Goal: Information Seeking & Learning: Learn about a topic

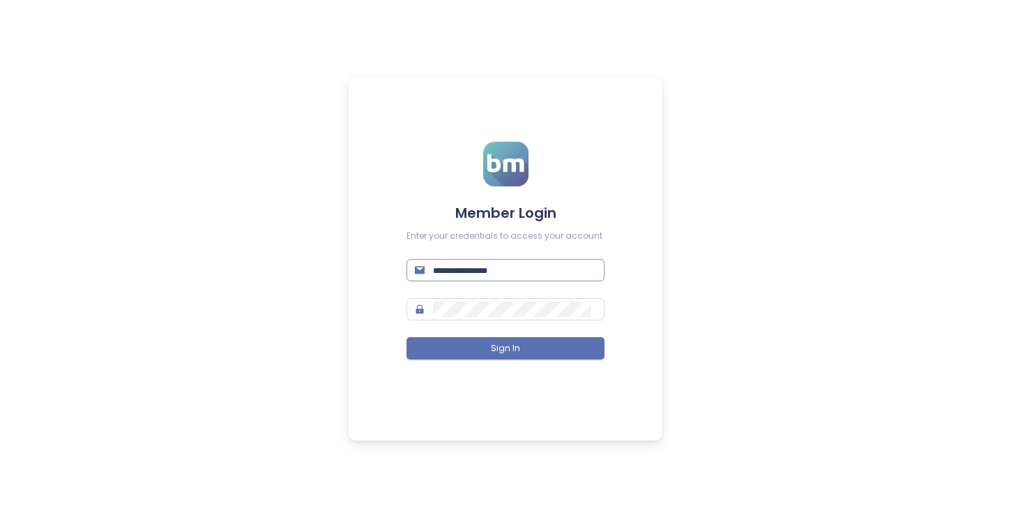
type input "**********"
click at [511, 271] on input "**********" at bounding box center [514, 269] width 163 height 15
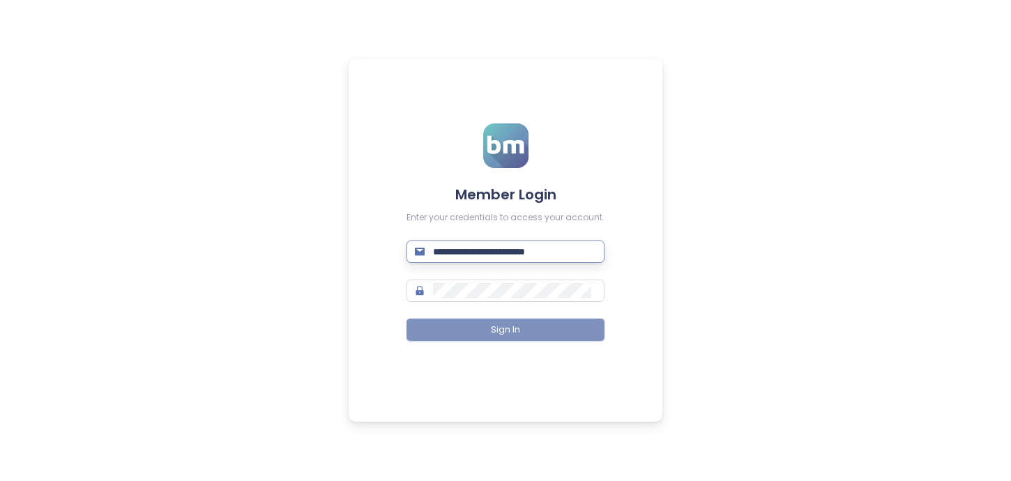
click at [502, 331] on span "Sign In" at bounding box center [505, 330] width 29 height 13
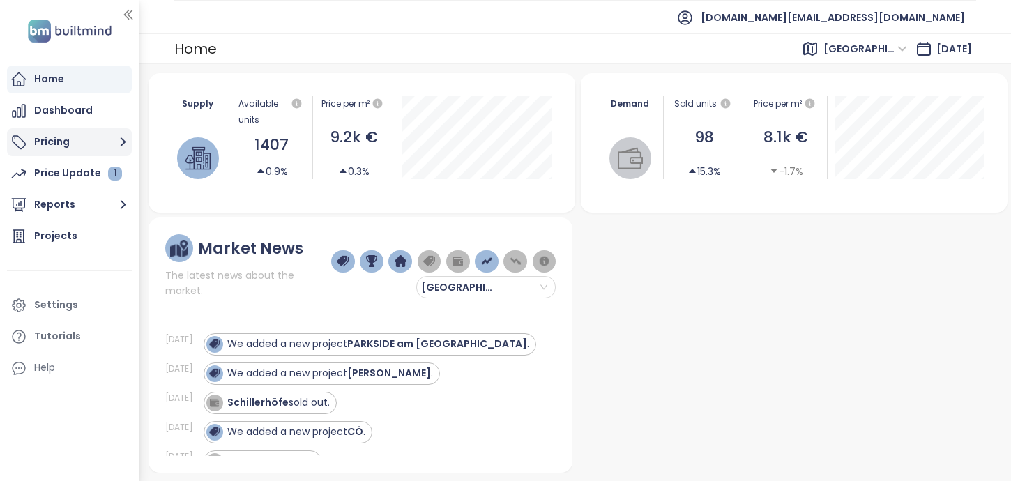
click at [52, 138] on button "Pricing" at bounding box center [69, 142] width 125 height 28
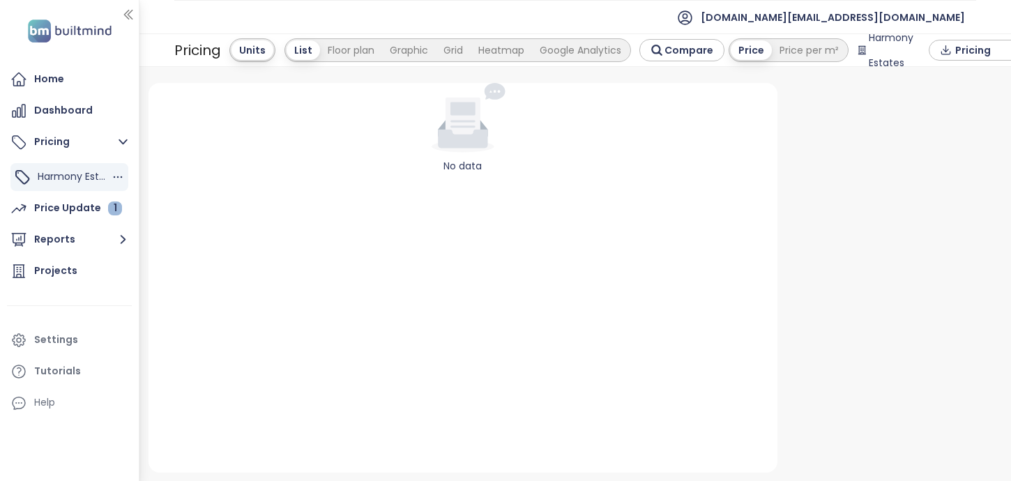
click at [94, 180] on span "Harmony Estates" at bounding box center [79, 176] width 83 height 14
click at [82, 207] on div "Price Update 1" at bounding box center [78, 207] width 88 height 17
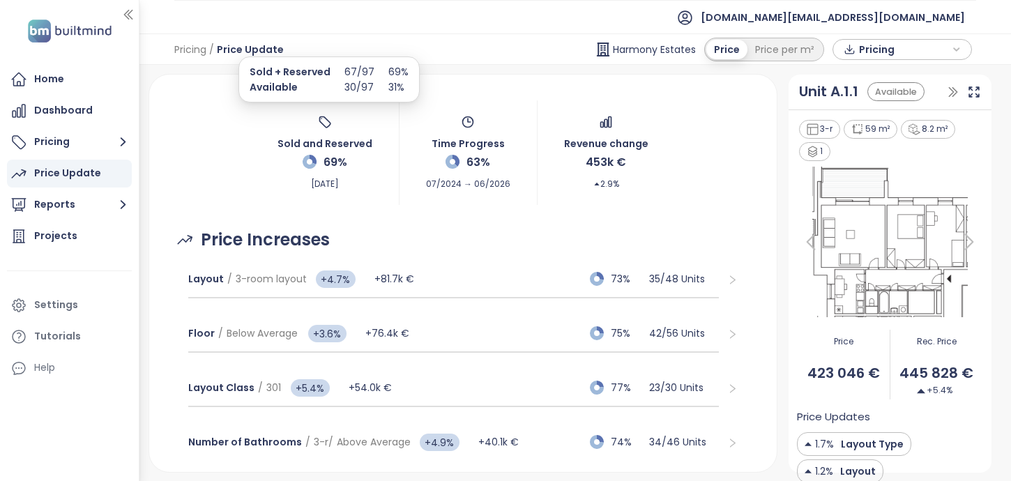
scroll to position [61, 0]
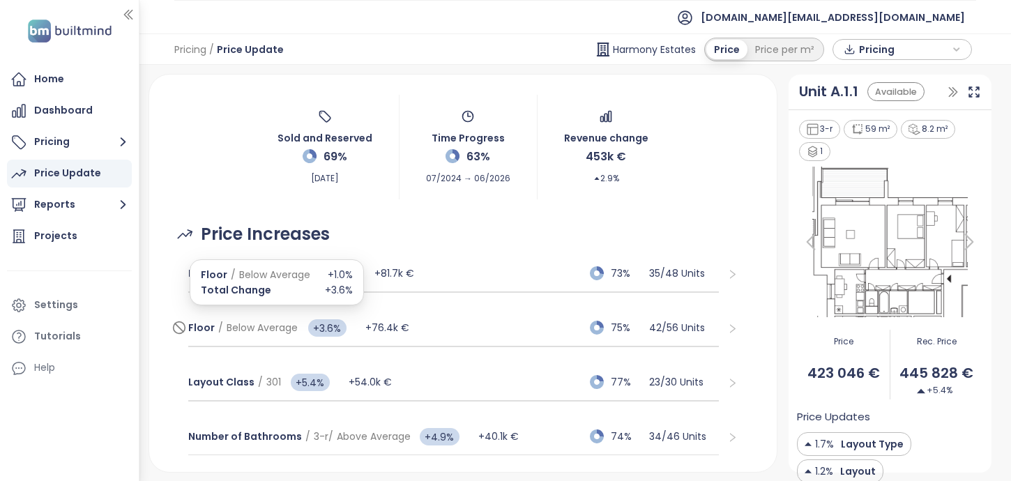
click at [223, 321] on span "Floor / Below Average" at bounding box center [243, 327] width 110 height 15
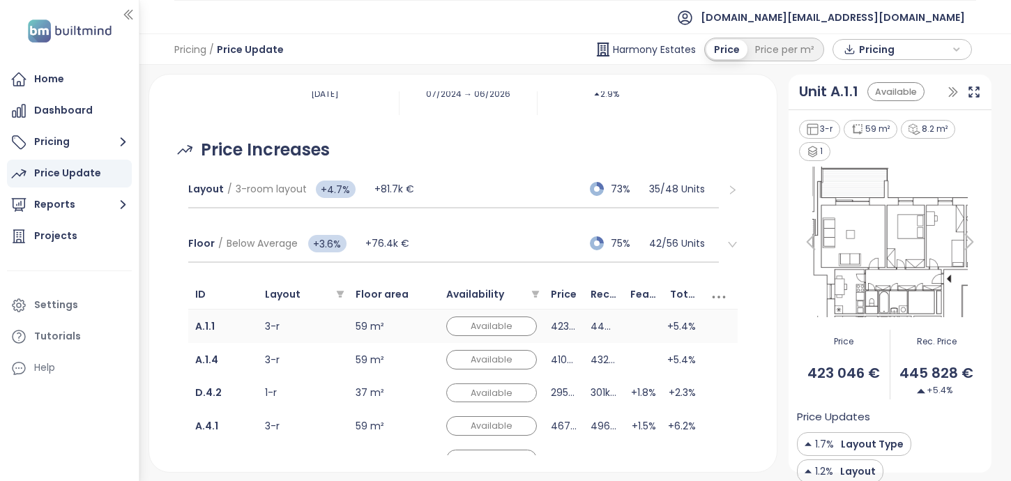
scroll to position [147, 0]
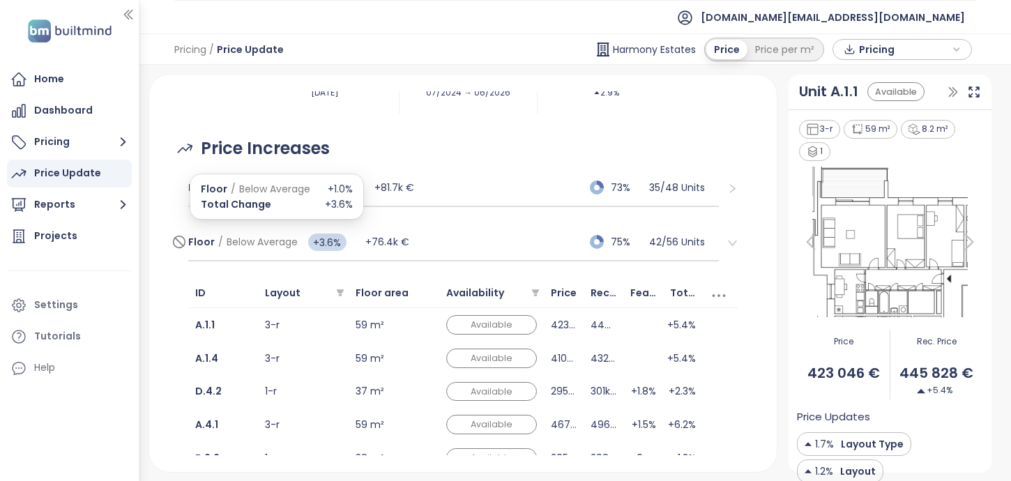
click at [236, 237] on span "Below Average" at bounding box center [262, 242] width 71 height 14
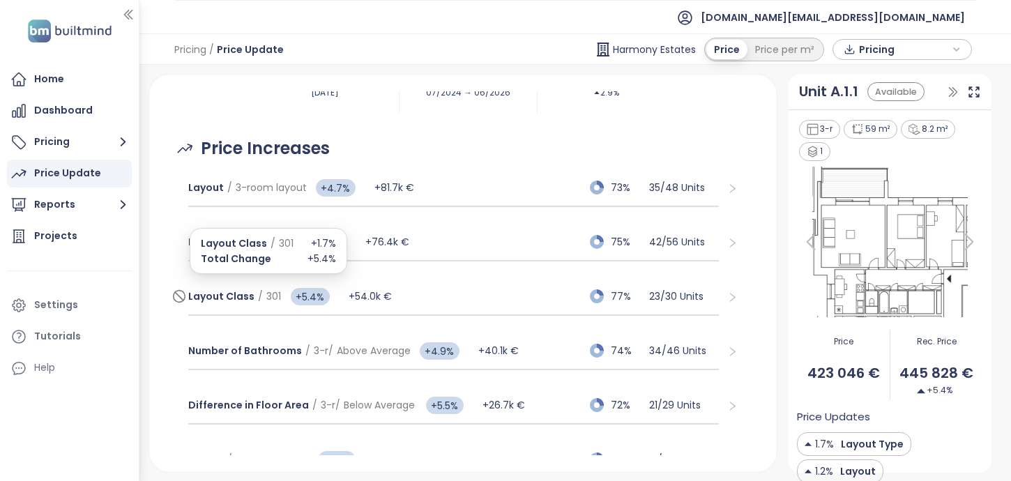
click at [247, 301] on span "Layout Class" at bounding box center [221, 296] width 66 height 14
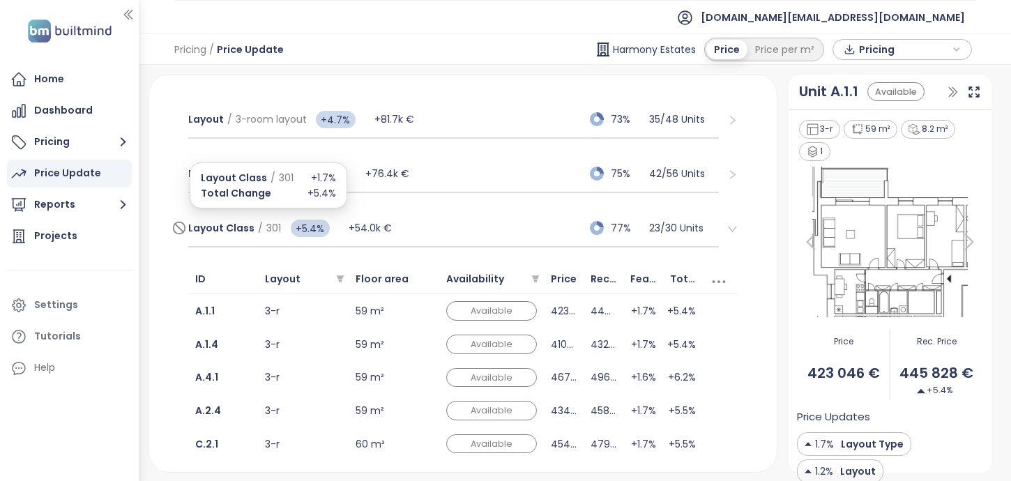
scroll to position [215, 0]
click at [295, 370] on td "3-r" at bounding box center [303, 378] width 91 height 33
click at [294, 410] on td "3-r" at bounding box center [303, 411] width 91 height 33
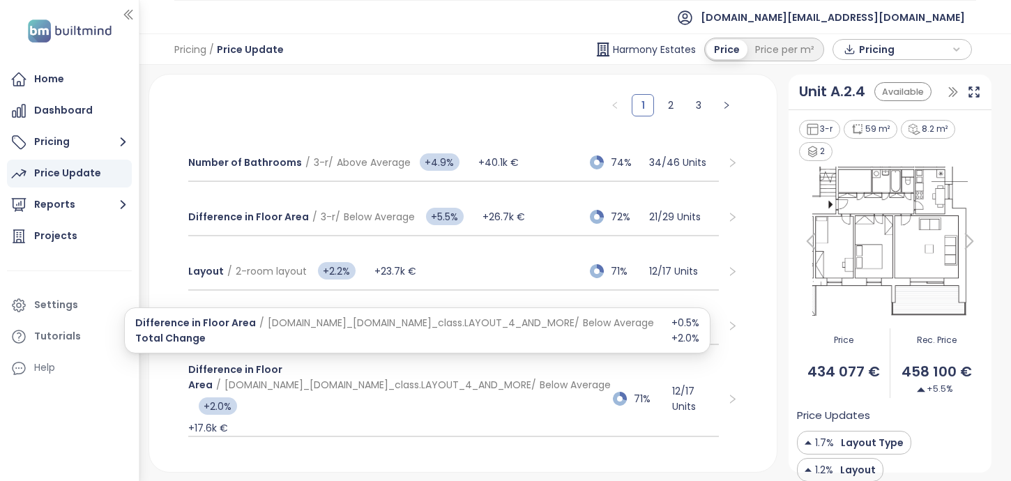
scroll to position [760, 0]
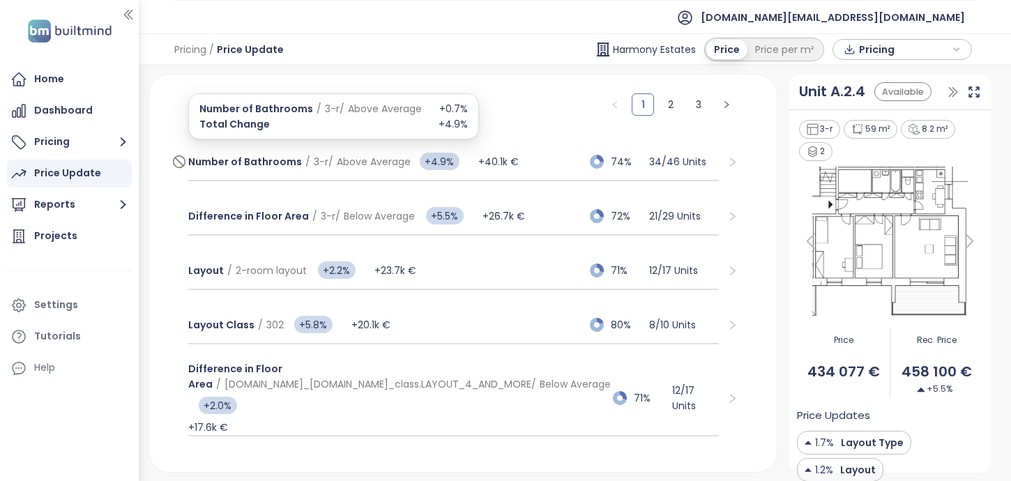
click at [252, 165] on span "Number of Bathrooms" at bounding box center [245, 162] width 114 height 14
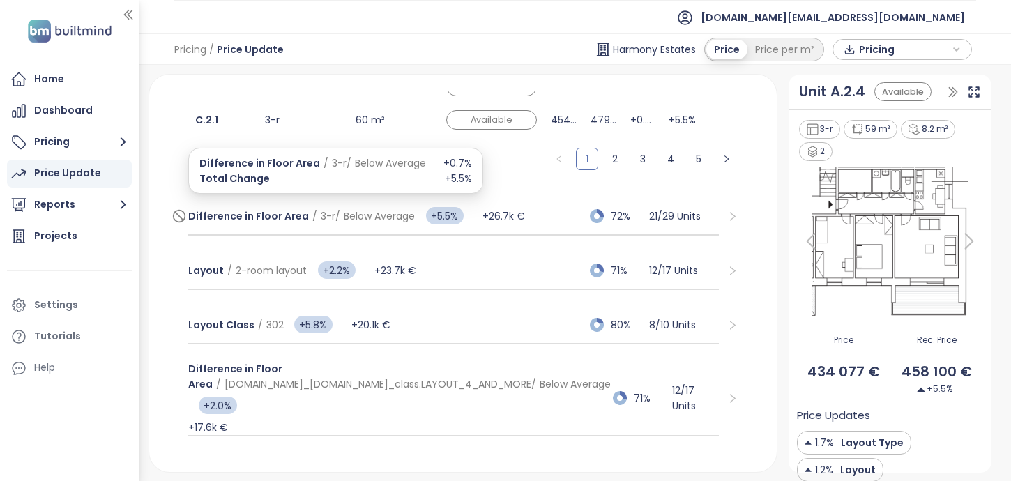
click at [252, 205] on div "Difference in Floor Area / 3-r / Below Average +5.5%" at bounding box center [335, 216] width 295 height 28
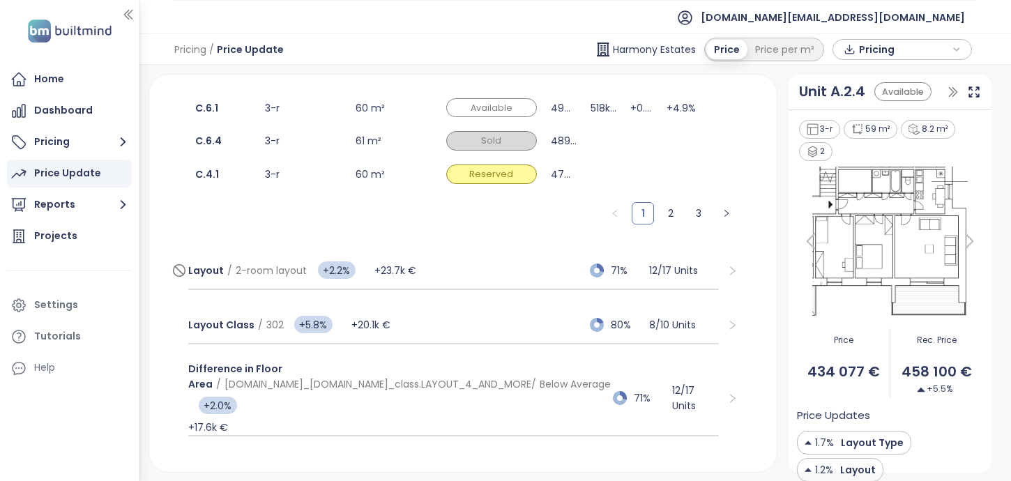
click at [337, 271] on span "+2.2%" at bounding box center [337, 270] width 38 height 17
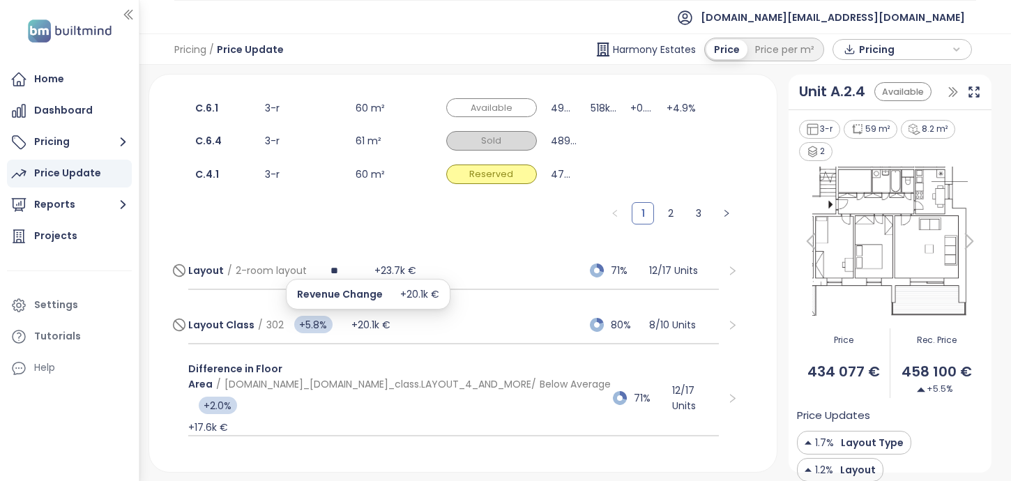
type input "***"
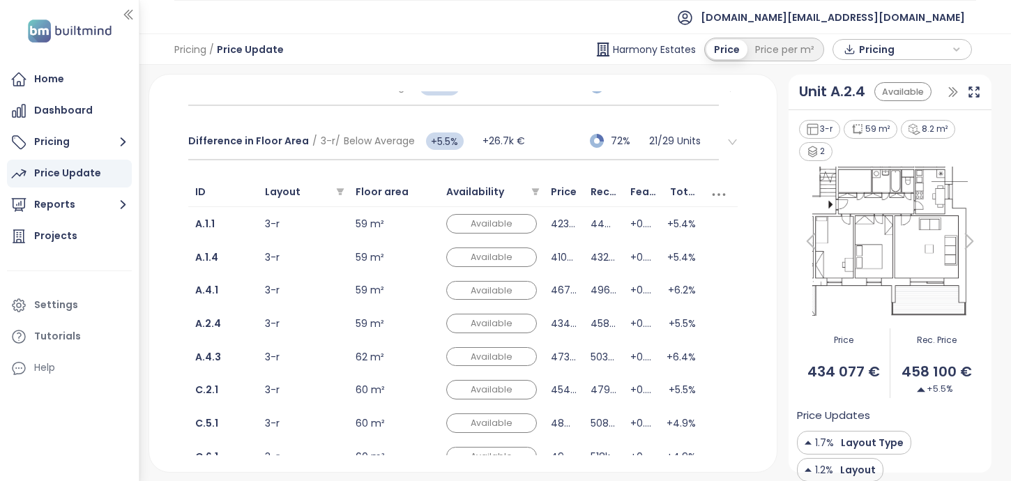
scroll to position [411, 0]
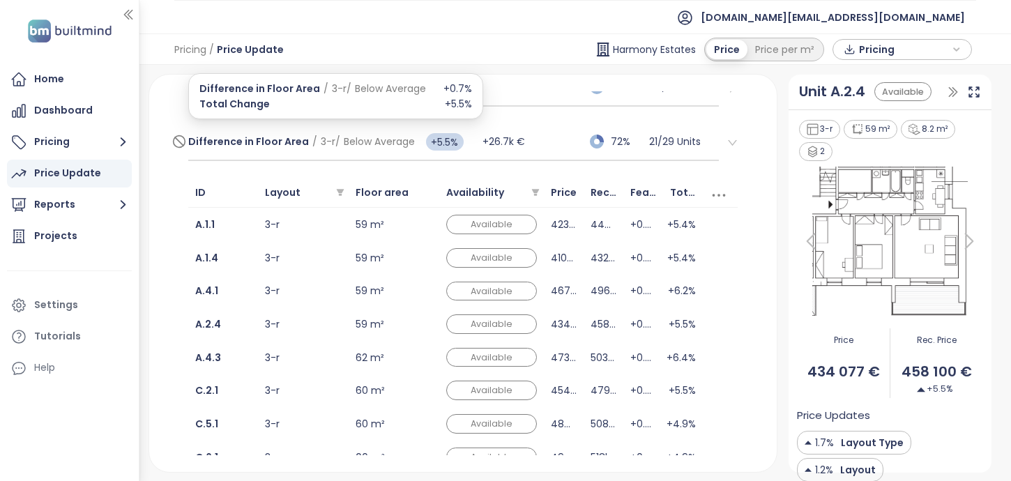
click at [389, 149] on div "Difference in Floor Area / 3-r / Below Average +5.5%" at bounding box center [335, 142] width 295 height 28
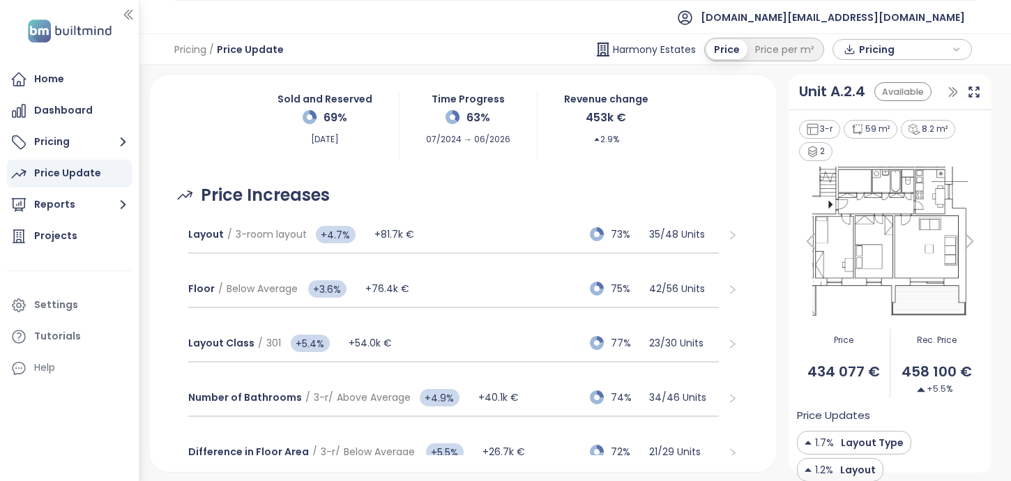
scroll to position [99, 0]
click at [436, 241] on div "Layout / 3-room layout +4.7% +81.7k € 73% 35 / 48 Units" at bounding box center [453, 237] width 531 height 38
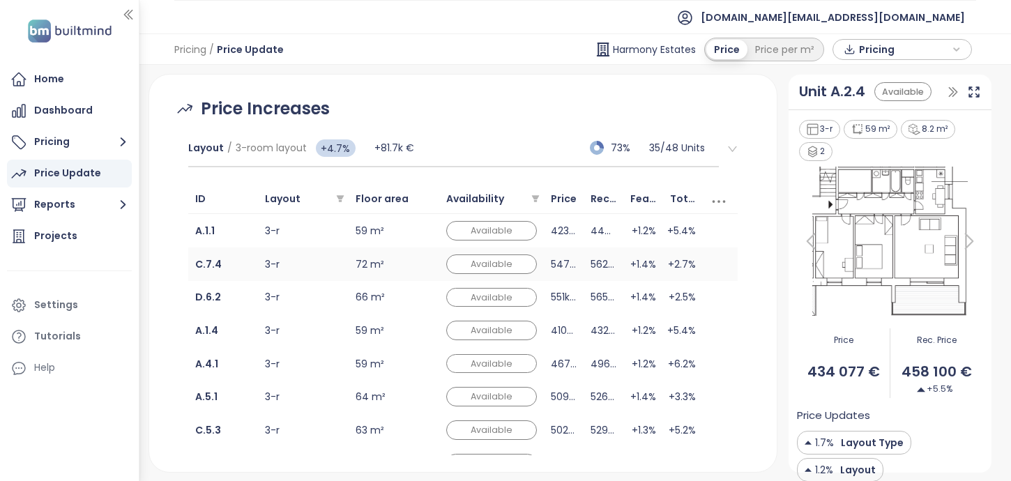
scroll to position [186, 0]
click at [426, 151] on div "Layout / 3-room layout +4.7% +81.7k € 73% 35 / 48 Units" at bounding box center [453, 149] width 531 height 38
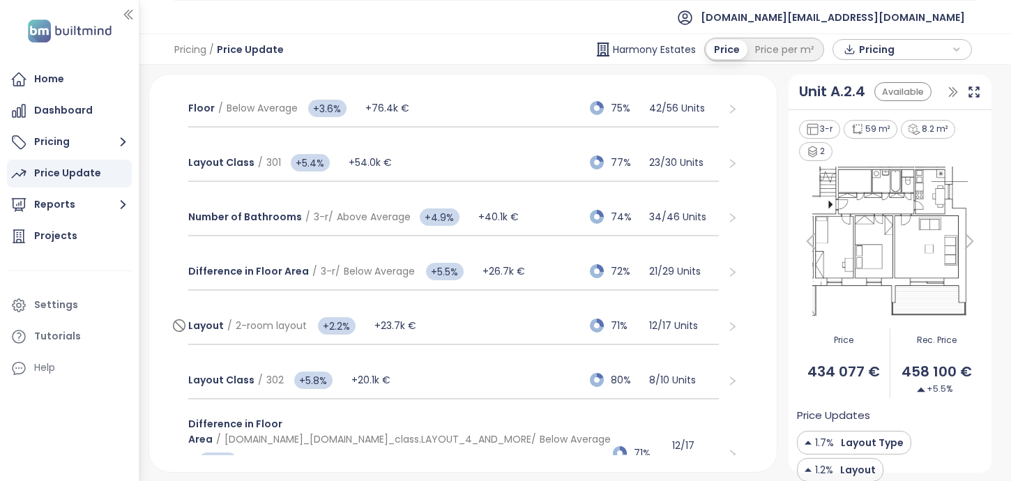
scroll to position [0, 0]
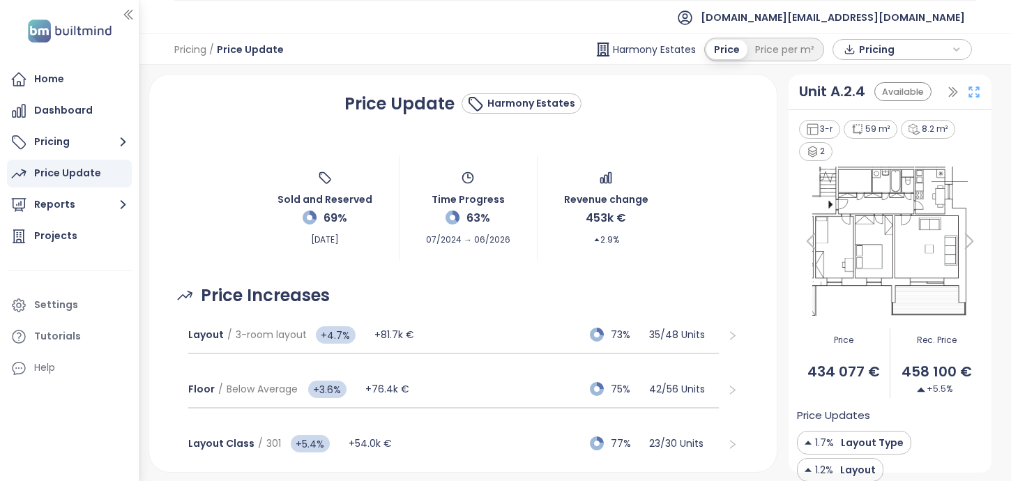
click at [972, 93] on icon at bounding box center [975, 92] width 10 height 10
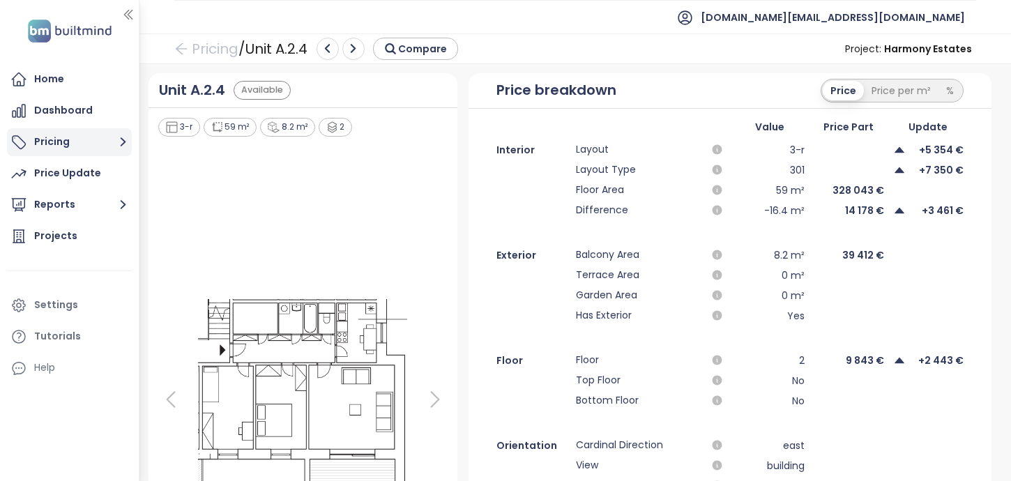
click at [106, 145] on button "Pricing" at bounding box center [69, 142] width 125 height 28
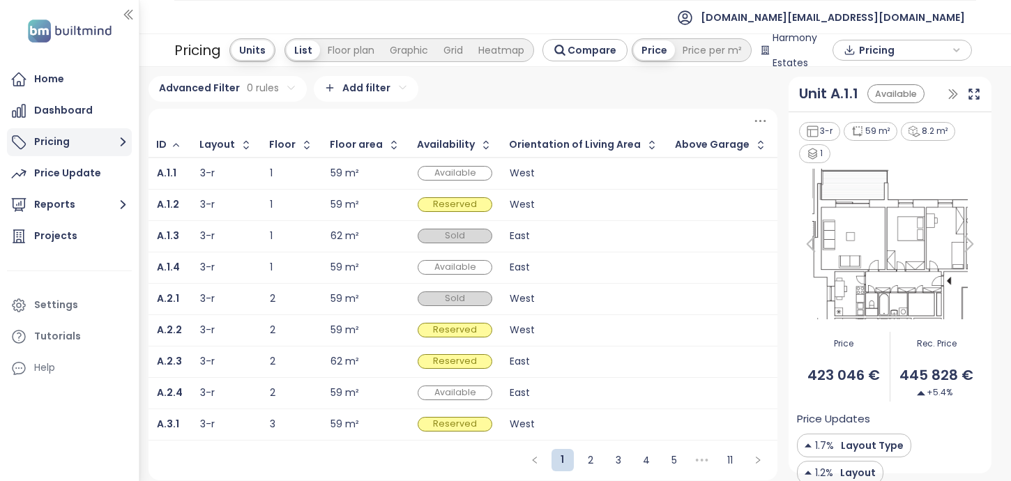
click at [119, 143] on icon "button" at bounding box center [122, 141] width 17 height 17
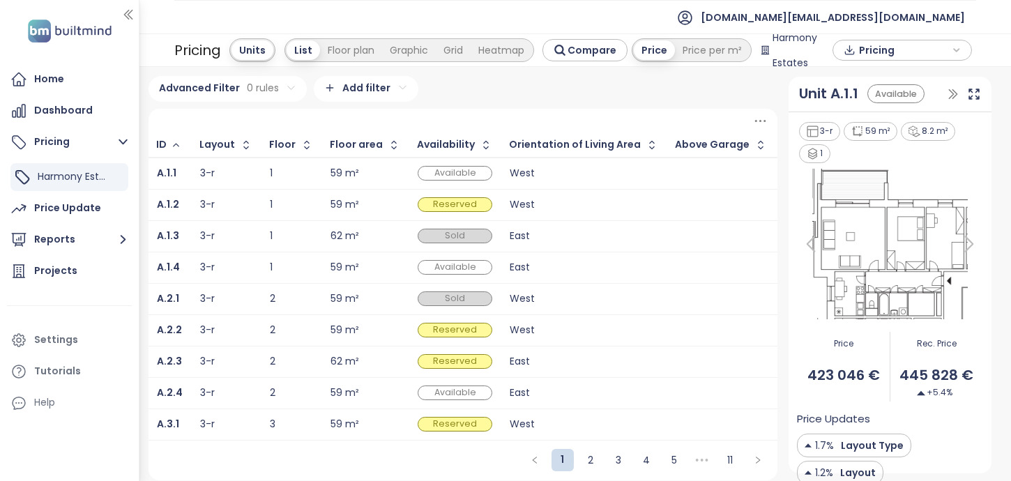
click at [174, 98] on html "Home Dashboard Pricing Harmony Estates Price Update Reports Projects Settings T…" at bounding box center [505, 240] width 1011 height 481
click at [153, 55] on html "Home Dashboard Pricing Harmony Estates Price Update Reports Projects Settings T…" at bounding box center [505, 240] width 1011 height 481
click at [128, 13] on icon "button" at bounding box center [128, 15] width 14 height 14
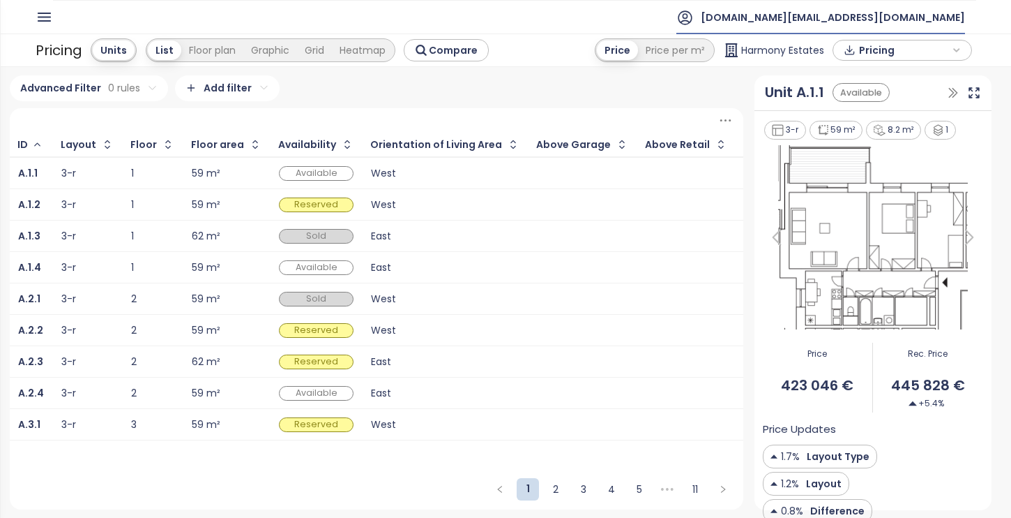
click at [887, 24] on span "[DOMAIN_NAME][EMAIL_ADDRESS][DOMAIN_NAME]" at bounding box center [833, 17] width 264 height 33
click at [873, 52] on li "Log out" at bounding box center [880, 57] width 166 height 28
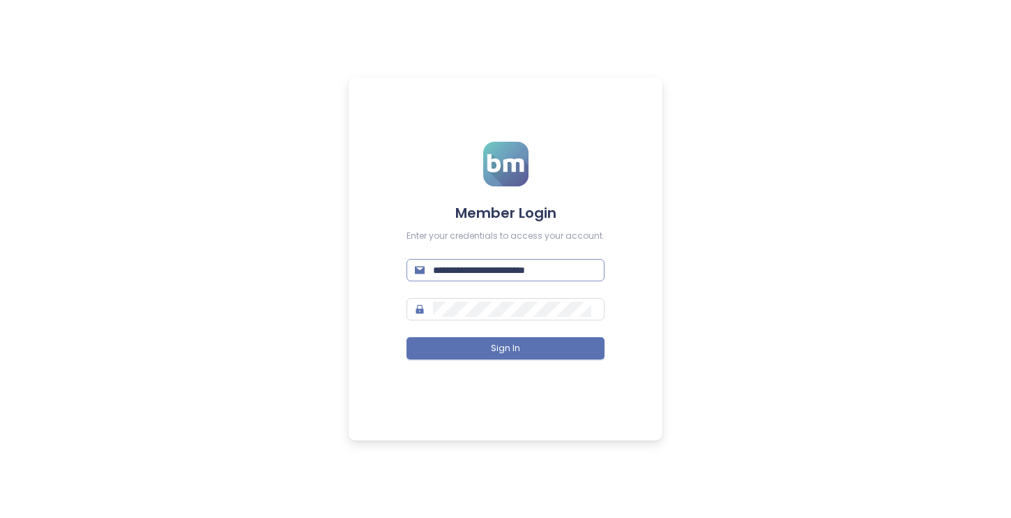
click at [559, 280] on span "**********" at bounding box center [506, 270] width 198 height 22
click at [561, 270] on input "**********" at bounding box center [514, 269] width 163 height 15
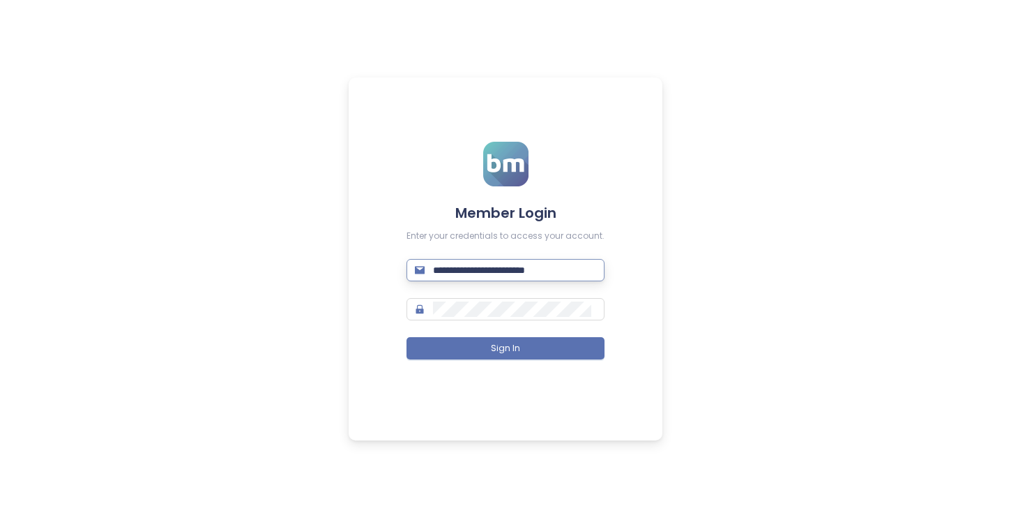
click at [561, 270] on input "**********" at bounding box center [514, 269] width 163 height 15
type input "**********"
click at [470, 274] on input "**********" at bounding box center [514, 269] width 163 height 15
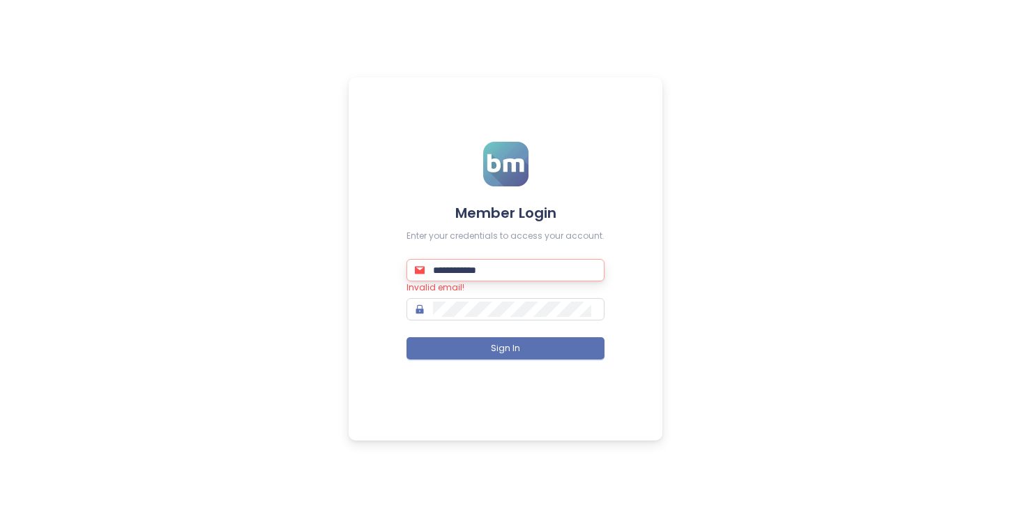
click at [470, 274] on input "**********" at bounding box center [514, 269] width 163 height 15
paste input "**********"
type input "**********"
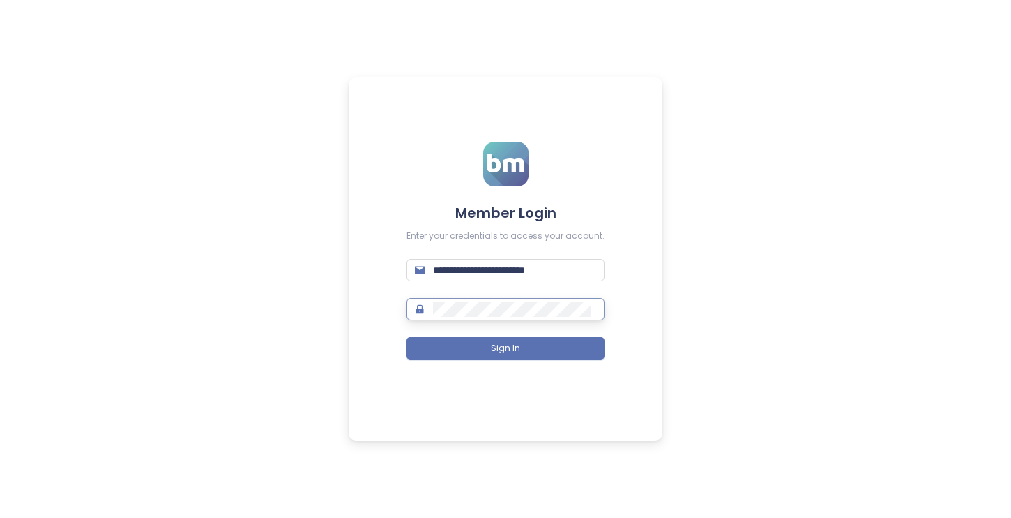
click at [407, 337] on button "Sign In" at bounding box center [506, 348] width 198 height 22
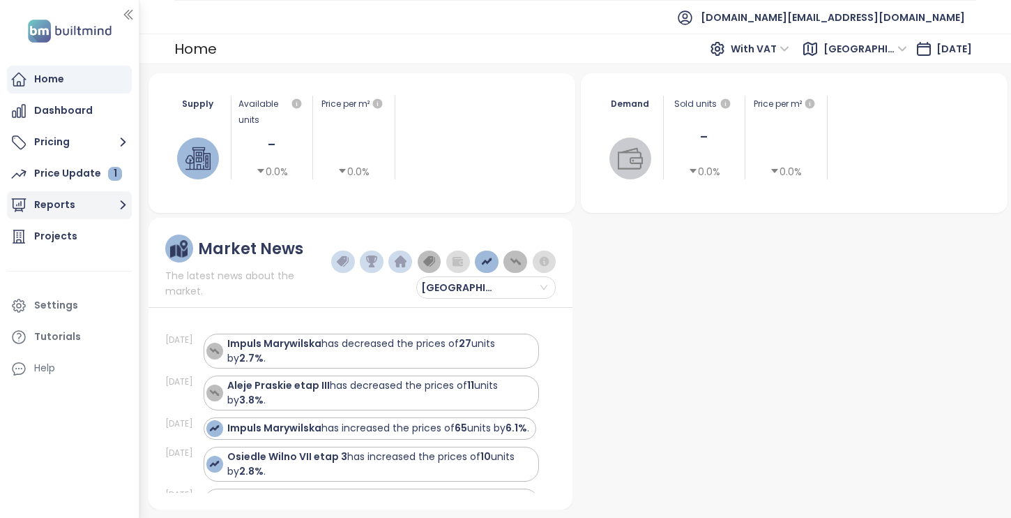
click at [98, 202] on button "Reports" at bounding box center [69, 205] width 125 height 28
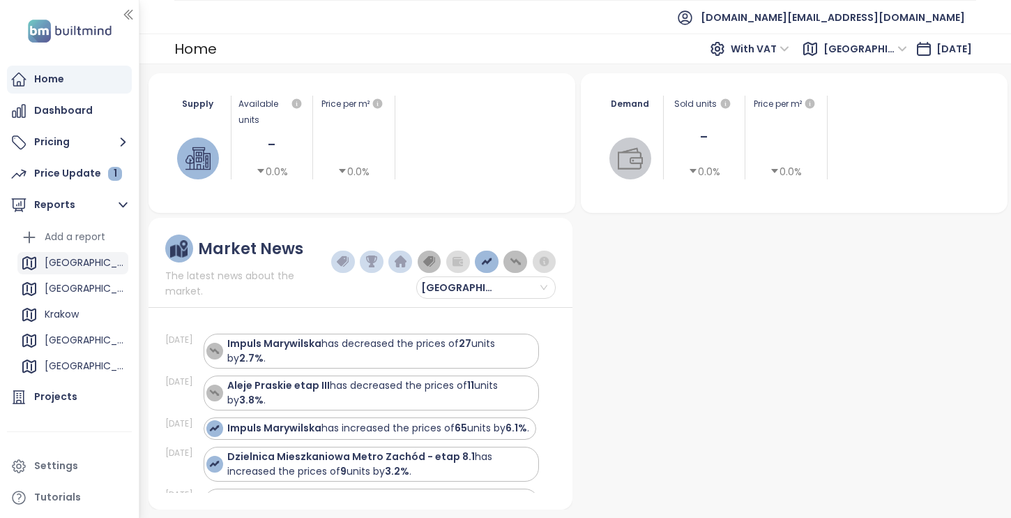
click at [94, 259] on div "[GEOGRAPHIC_DATA]" at bounding box center [72, 263] width 111 height 22
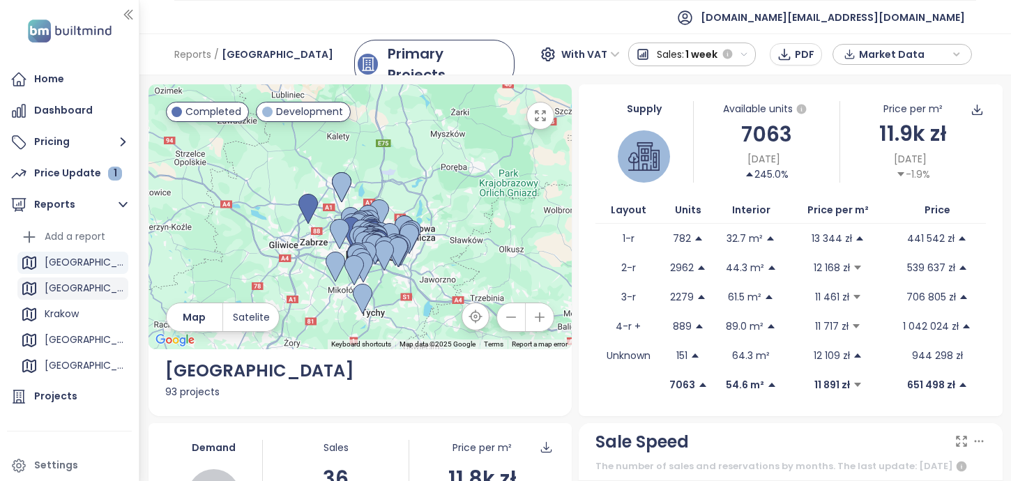
click at [103, 296] on div "[GEOGRAPHIC_DATA]" at bounding box center [72, 289] width 111 height 22
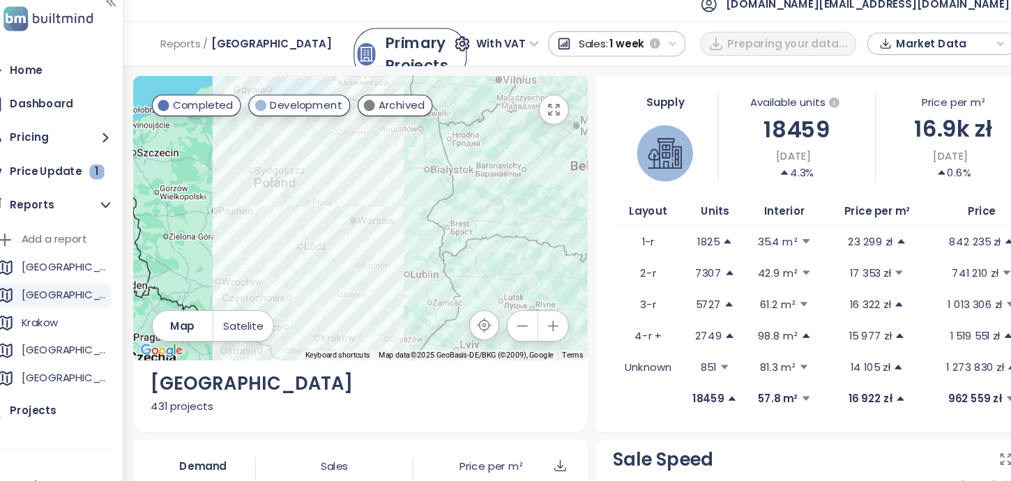
click at [543, 314] on icon "button" at bounding box center [540, 317] width 14 height 14
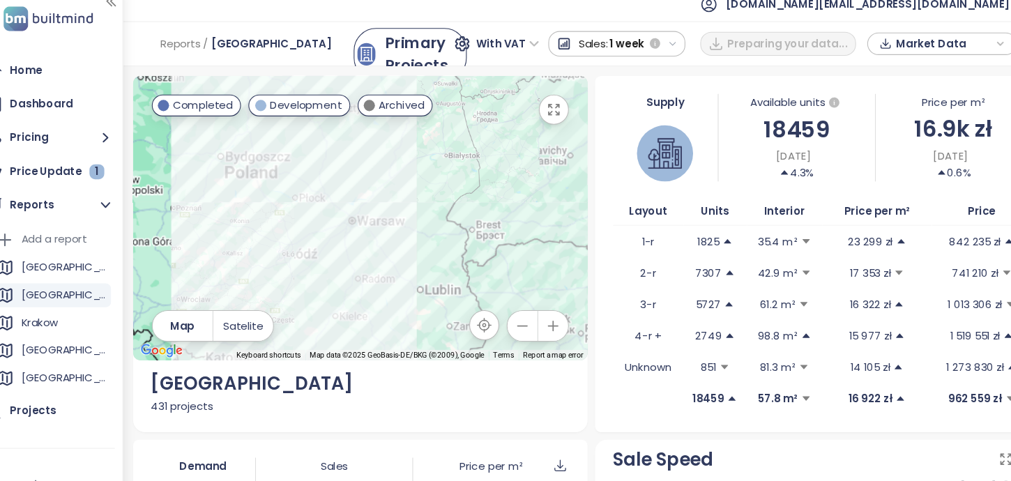
click at [543, 314] on icon "button" at bounding box center [540, 317] width 14 height 14
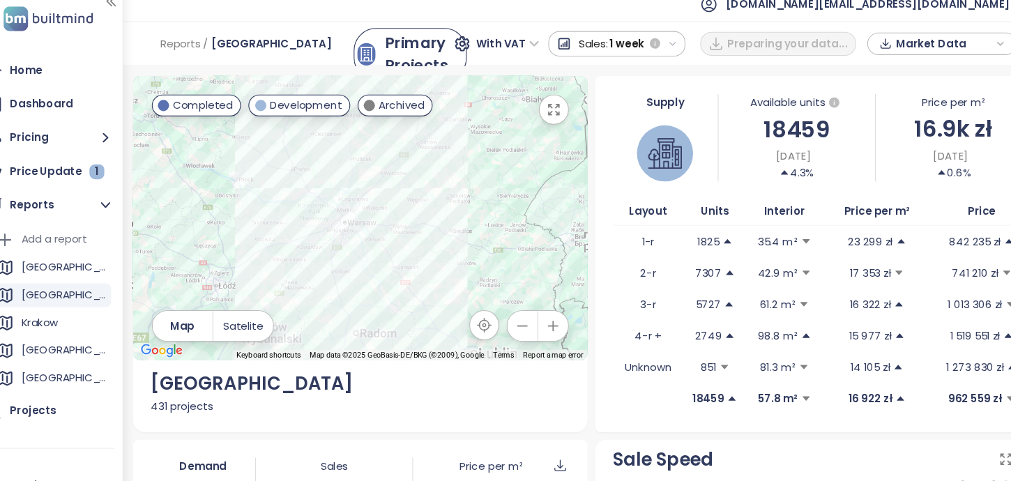
click at [543, 314] on icon "button" at bounding box center [540, 317] width 14 height 14
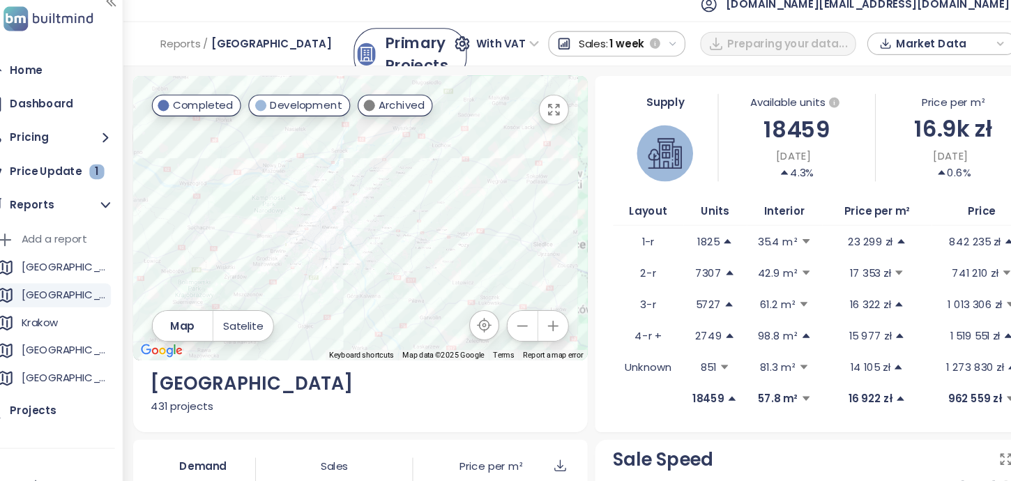
click at [543, 314] on icon "button" at bounding box center [540, 317] width 14 height 14
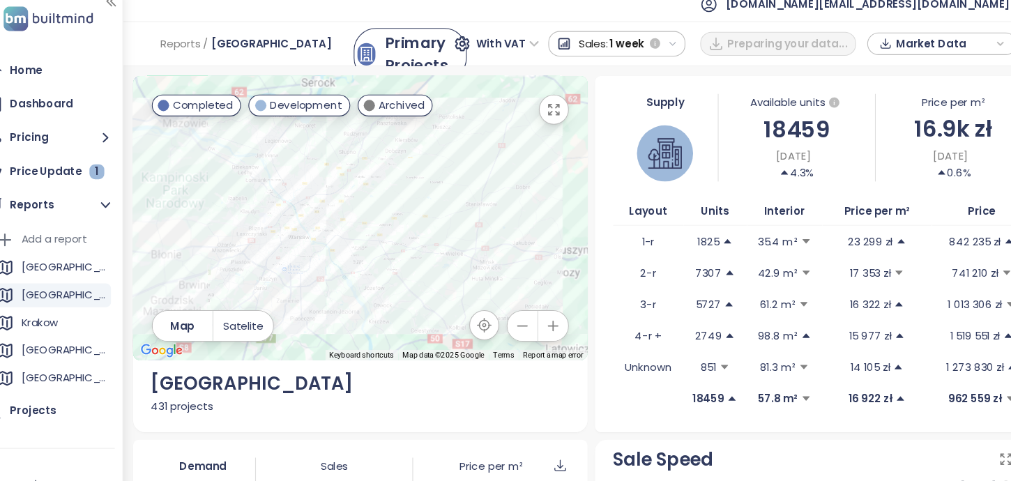
click at [543, 314] on icon "button" at bounding box center [540, 317] width 14 height 14
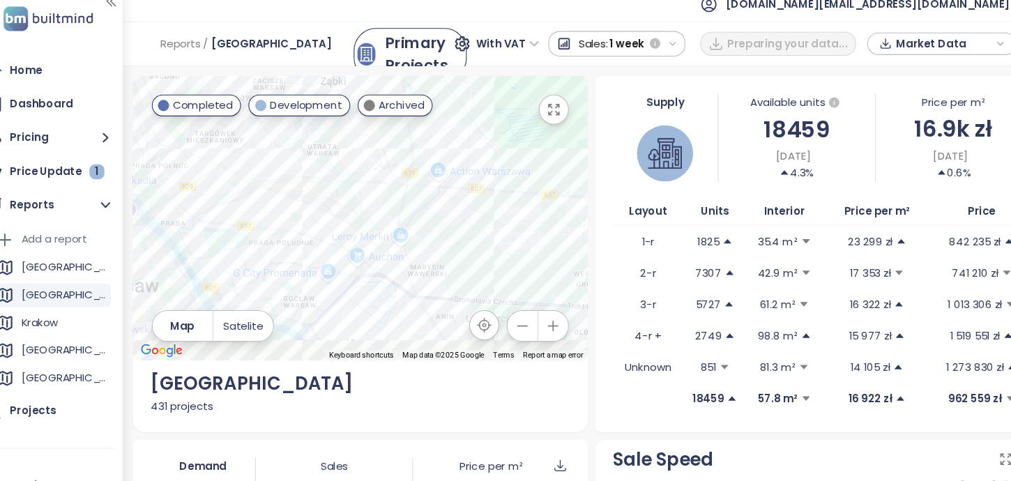
drag, startPoint x: 273, startPoint y: 245, endPoint x: 439, endPoint y: 182, distance: 176.8
click at [439, 182] on div at bounding box center [361, 216] width 424 height 265
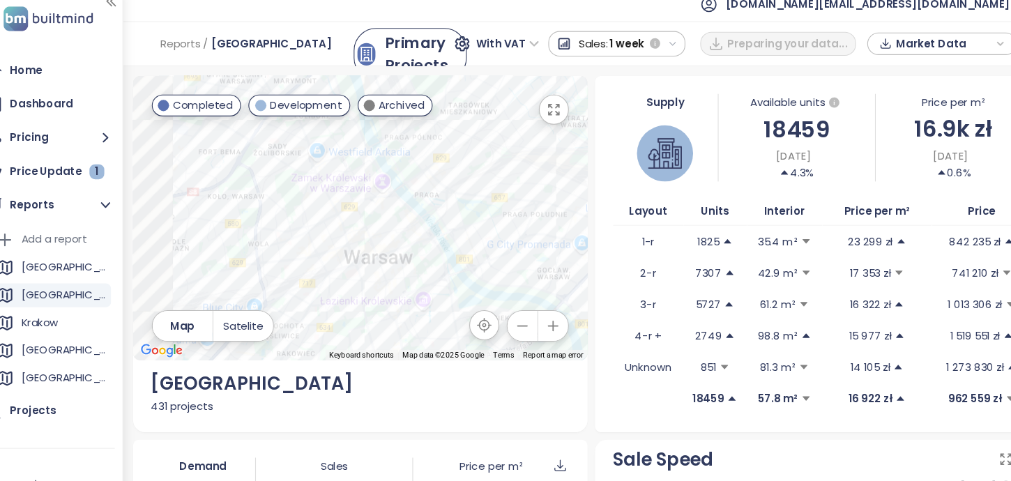
drag, startPoint x: 341, startPoint y: 229, endPoint x: 563, endPoint y: 229, distance: 221.8
click at [563, 229] on div at bounding box center [361, 216] width 424 height 265
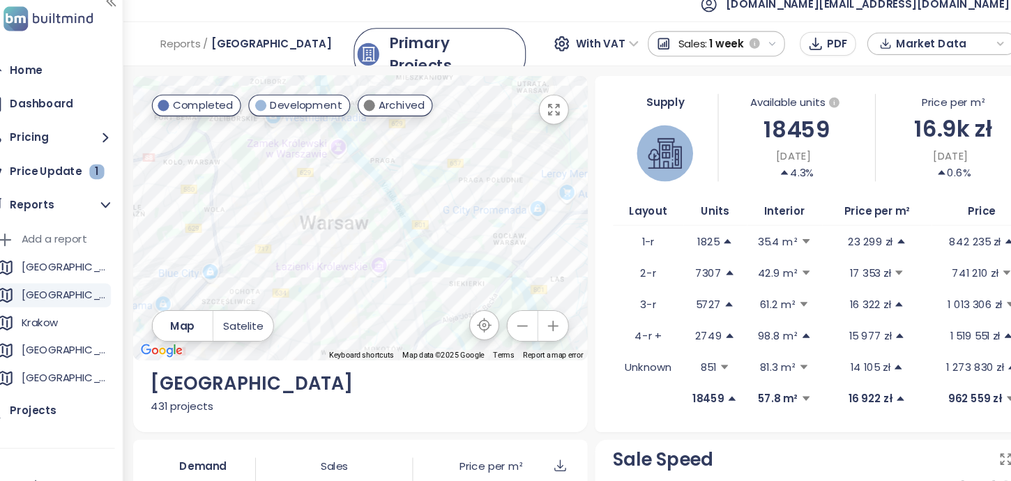
click at [514, 319] on icon "button" at bounding box center [511, 317] width 14 height 14
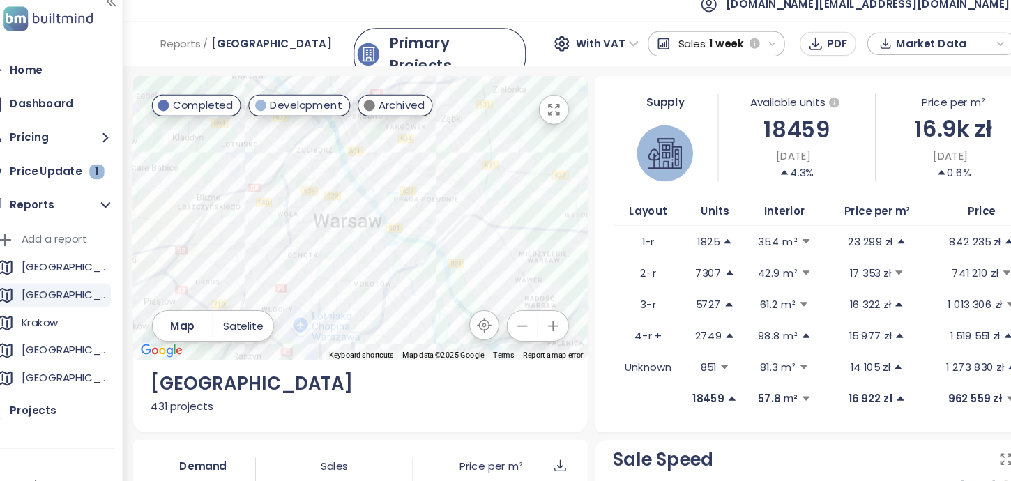
click at [513, 319] on icon "button" at bounding box center [511, 317] width 14 height 14
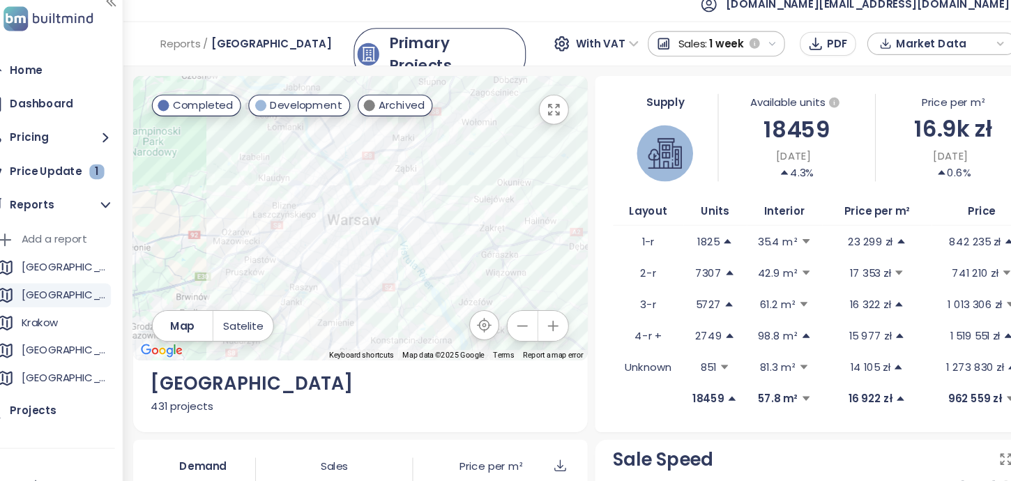
click at [541, 319] on icon "button" at bounding box center [540, 317] width 14 height 14
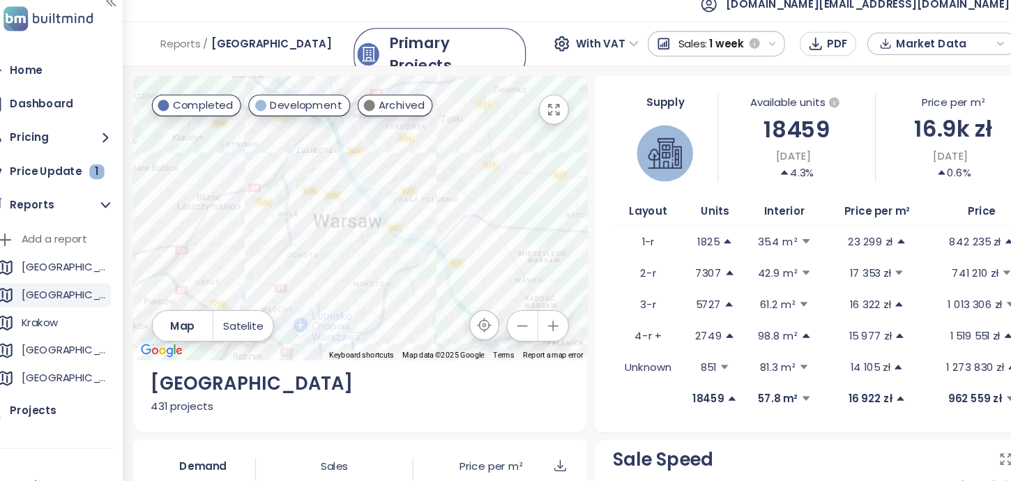
click at [548, 313] on button "button" at bounding box center [540, 317] width 28 height 28
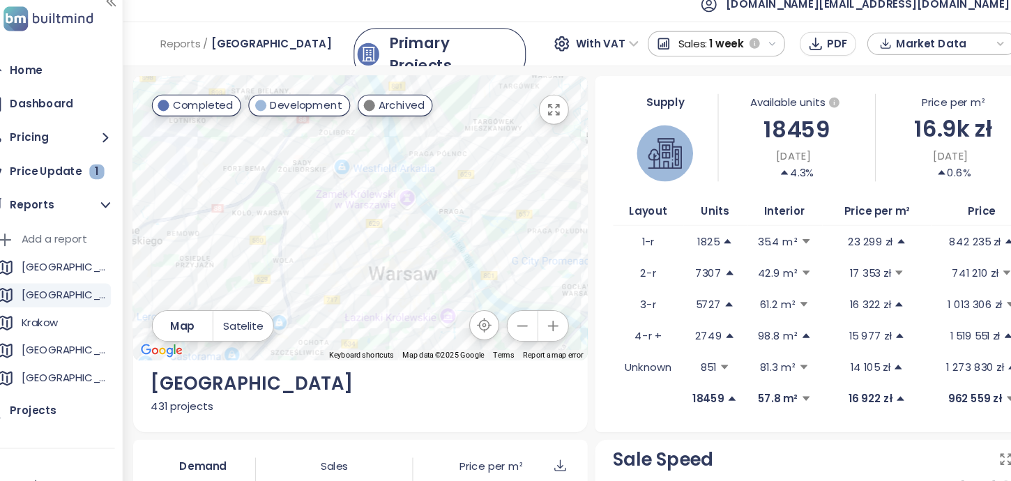
drag, startPoint x: 378, startPoint y: 245, endPoint x: 446, endPoint y: 293, distance: 83.0
click at [446, 293] on div at bounding box center [361, 216] width 424 height 265
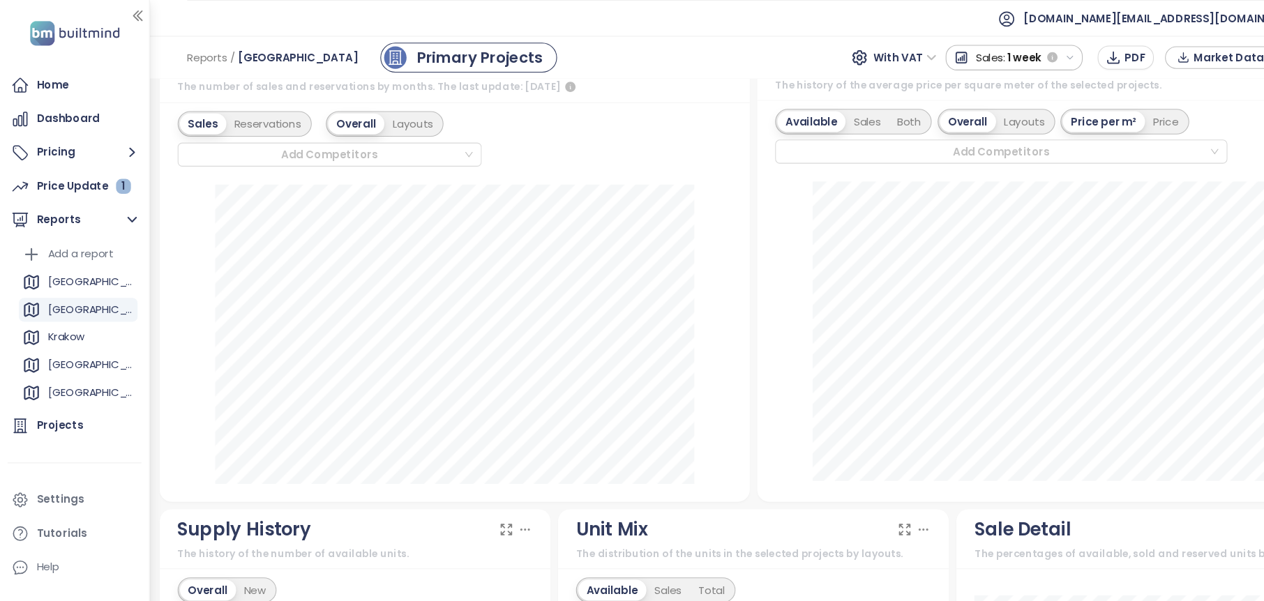
scroll to position [378, 0]
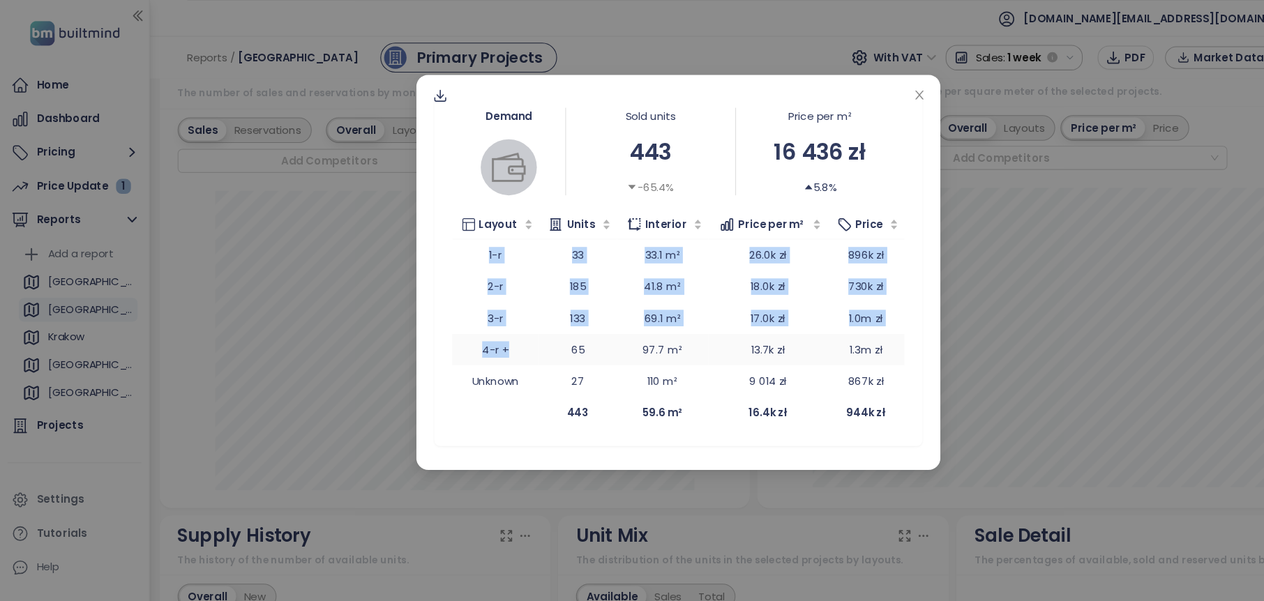
drag, startPoint x: 451, startPoint y: 241, endPoint x: 472, endPoint y: 322, distance: 83.6
click at [472, 322] on tbody "1-r 33 33.1 m² 26.0k zł 896k zł 2-r 185 41.8 m² 18.0k zł 730k zł 3-r 133 69.1 m…" at bounding box center [631, 296] width 421 height 146
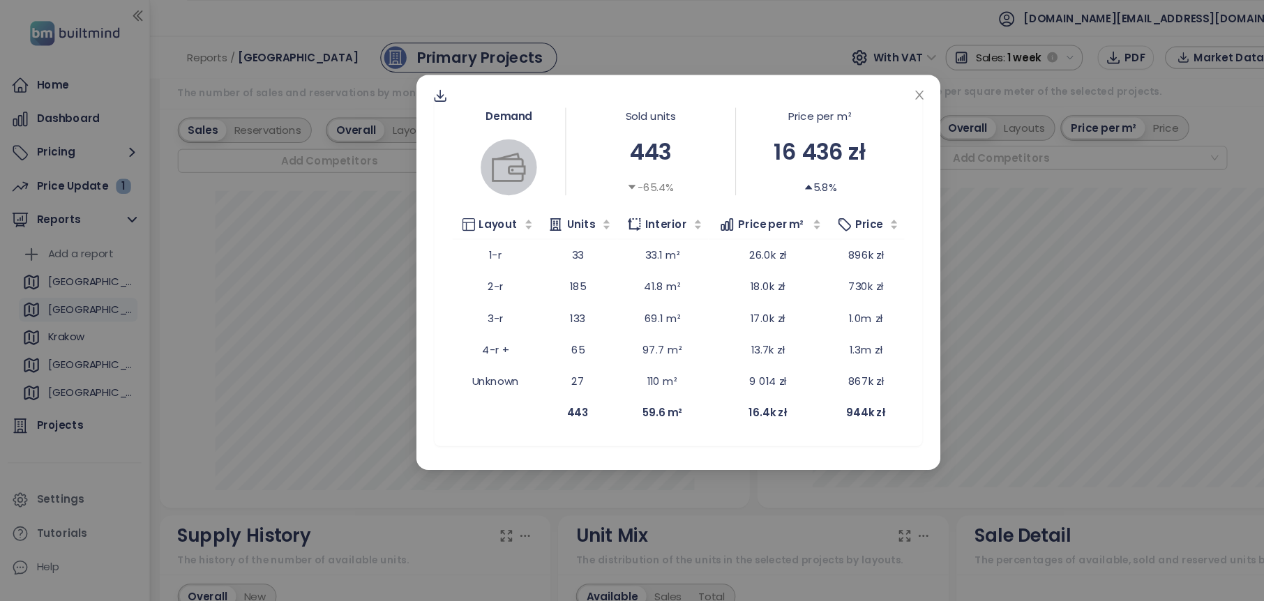
click at [494, 421] on div "Demand Sold units 443 -65.4% Price per m² 16 436 zł 5.8% Layout Units Interior …" at bounding box center [632, 254] width 488 height 368
click at [384, 289] on div "Demand Sold units 443 -65.4% Price per m² 16 436 zł 5.8% Layout Units Interior …" at bounding box center [632, 300] width 1264 height 601
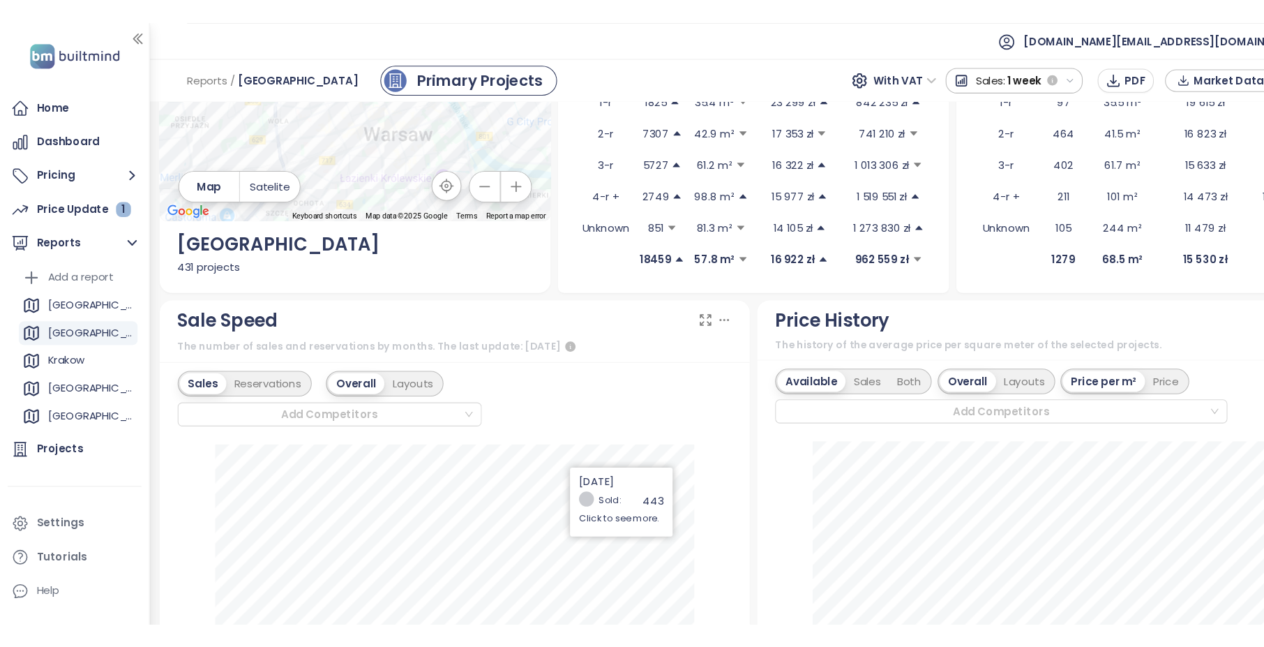
scroll to position [0, 0]
